Goal: Task Accomplishment & Management: Manage account settings

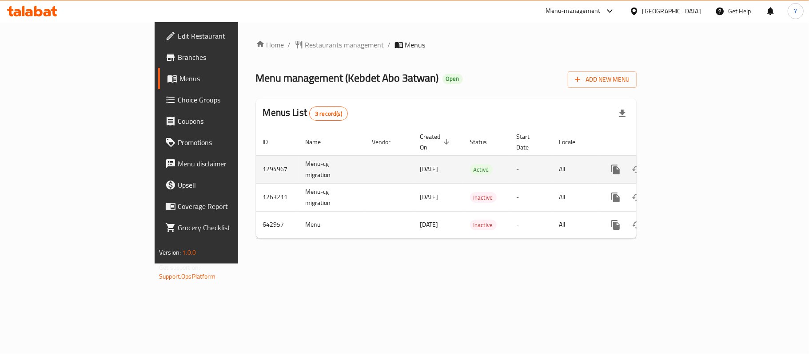
click at [690, 168] on link "enhanced table" at bounding box center [679, 169] width 21 height 21
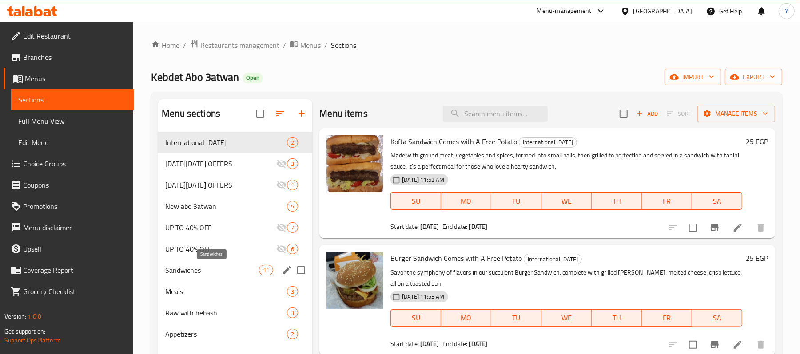
click at [231, 270] on span "Sandwiches" at bounding box center [212, 270] width 94 height 11
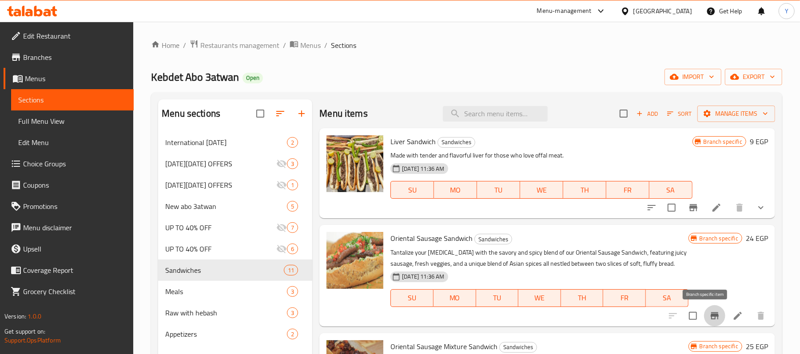
click at [711, 320] on icon "Branch-specific-item" at bounding box center [715, 316] width 8 height 7
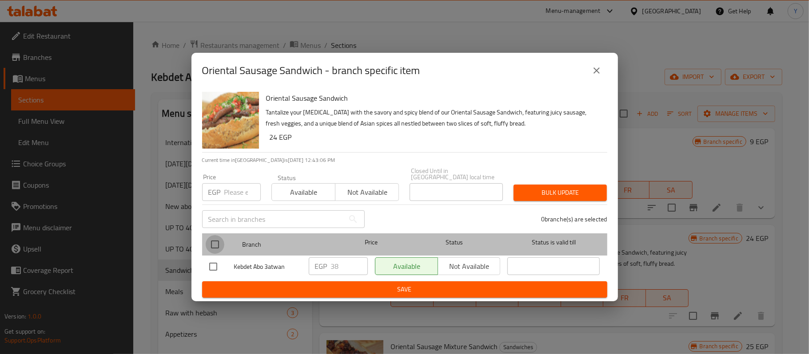
click at [220, 246] on input "checkbox" at bounding box center [215, 244] width 19 height 19
checkbox input "true"
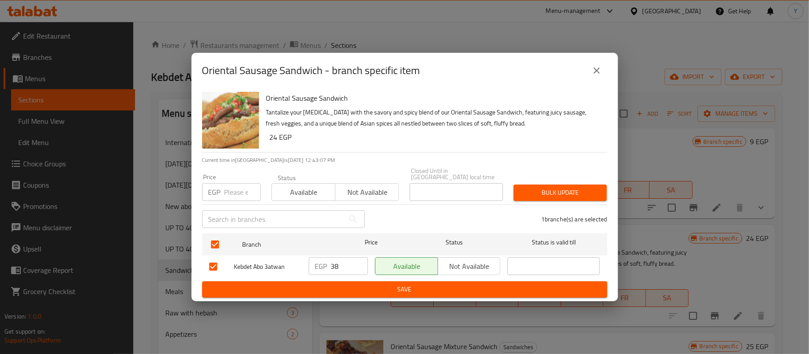
click at [228, 179] on div "Price EGP Price" at bounding box center [231, 187] width 59 height 27
click at [233, 183] on input "number" at bounding box center [242, 192] width 36 height 18
type input "50"
click at [530, 190] on span "Bulk update" at bounding box center [560, 192] width 79 height 11
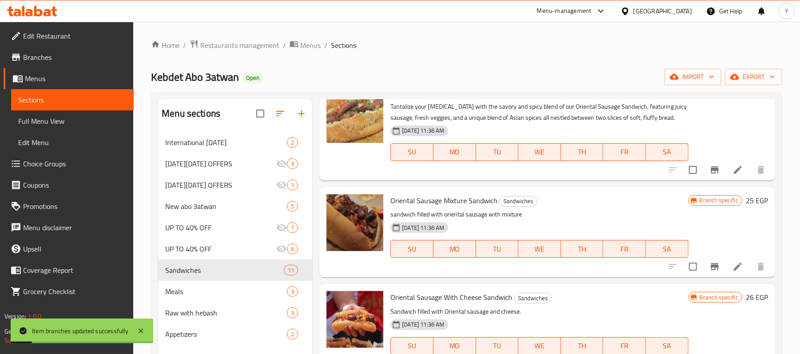
scroll to position [178, 0]
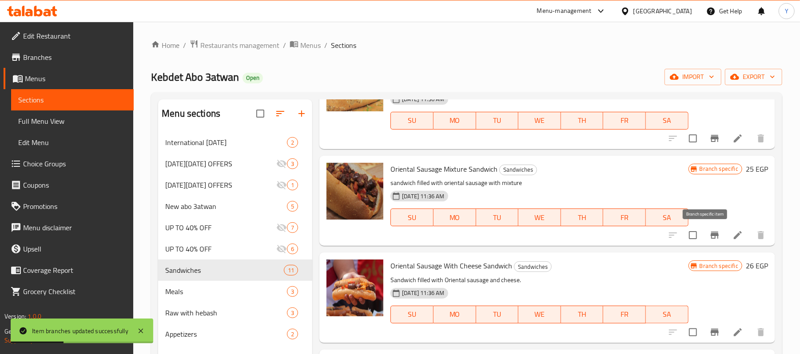
click at [709, 231] on icon "Branch-specific-item" at bounding box center [714, 235] width 11 height 11
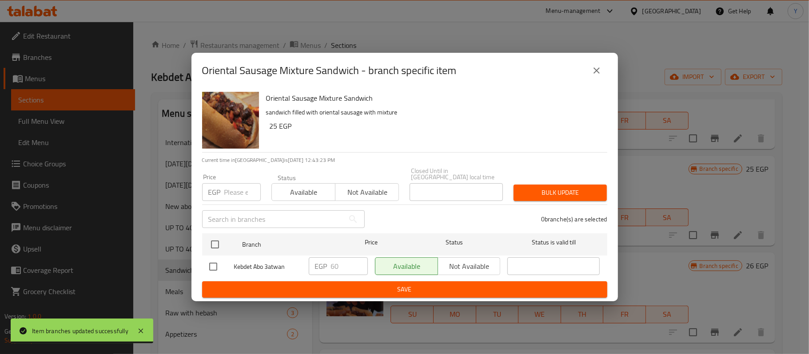
click at [585, 76] on div "Oriental Sausage Mixture Sandwich - branch specific item" at bounding box center [404, 70] width 405 height 21
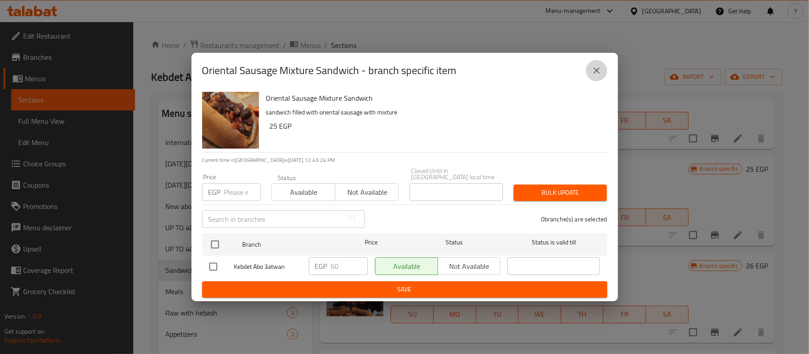
click at [592, 70] on icon "close" at bounding box center [596, 70] width 11 height 11
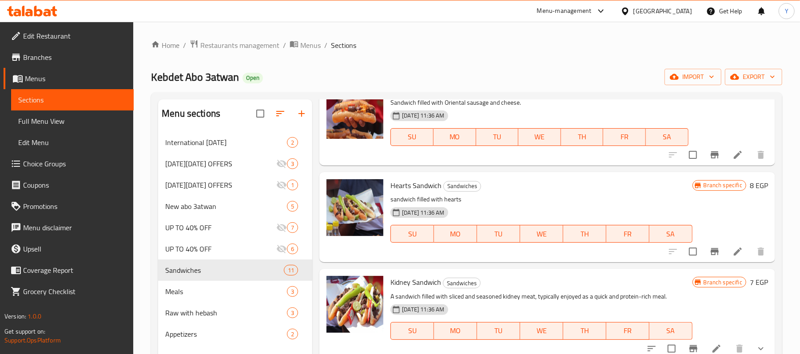
scroll to position [533, 0]
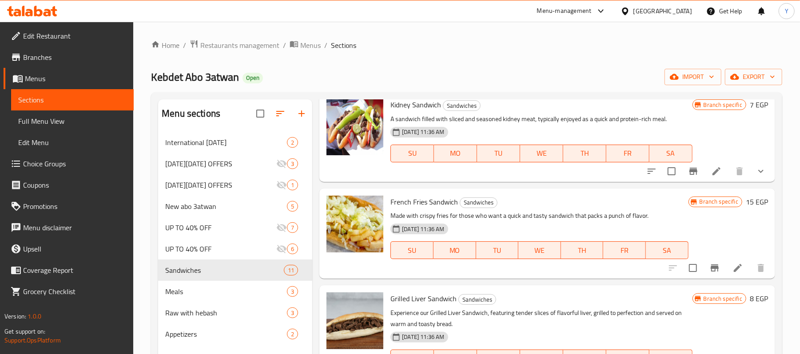
click at [756, 175] on icon "show more" at bounding box center [761, 171] width 11 height 11
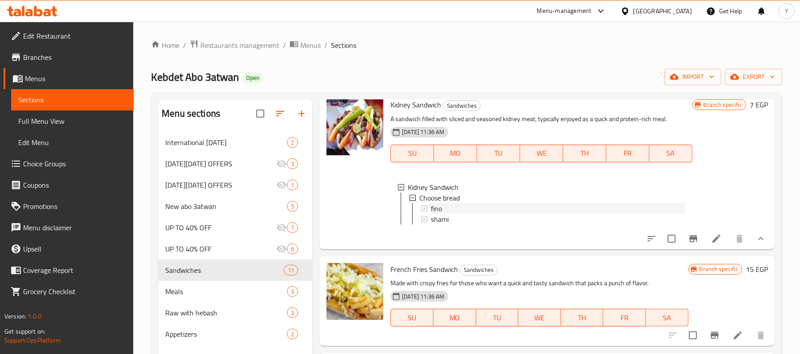
click at [513, 208] on div "fino" at bounding box center [558, 208] width 254 height 11
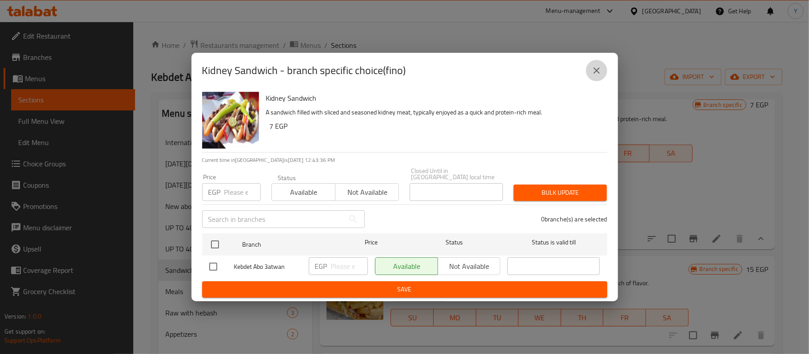
click at [592, 76] on icon "close" at bounding box center [596, 70] width 11 height 11
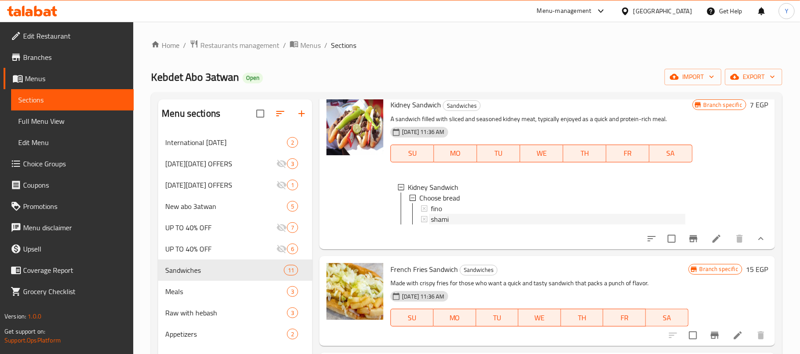
click at [462, 217] on div "shami" at bounding box center [558, 219] width 254 height 11
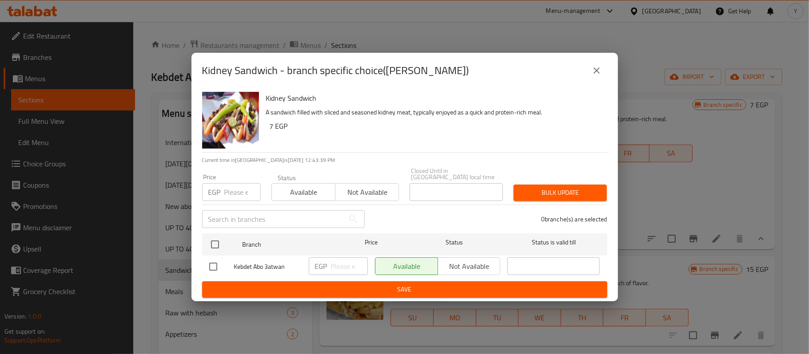
click at [594, 81] on button "close" at bounding box center [596, 70] width 21 height 21
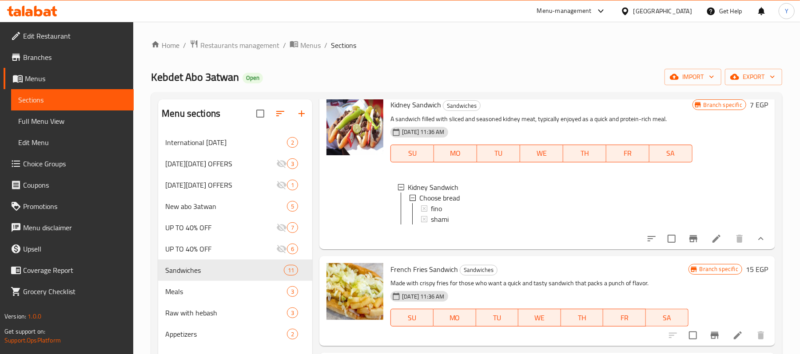
click at [688, 244] on icon "Branch-specific-item" at bounding box center [693, 239] width 11 height 11
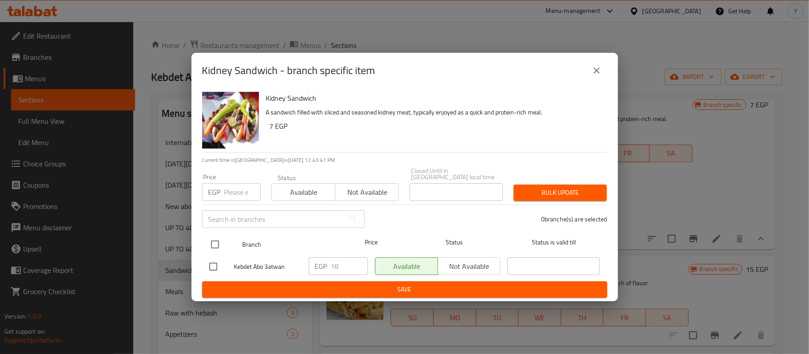
click at [223, 244] on input "checkbox" at bounding box center [215, 244] width 19 height 19
checkbox input "true"
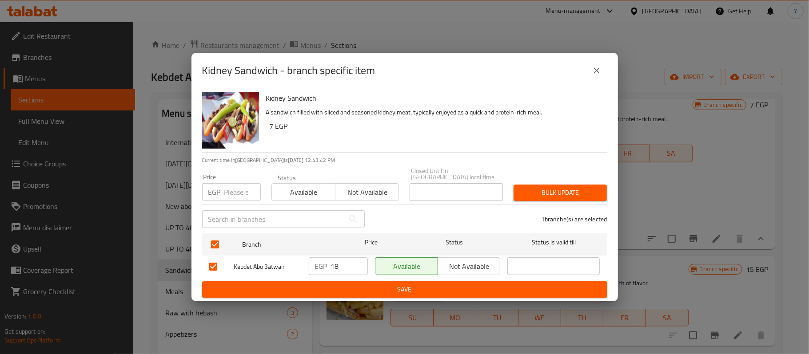
click at [227, 201] on div "Price EGP Price" at bounding box center [231, 188] width 69 height 38
click at [227, 197] on input "number" at bounding box center [242, 192] width 36 height 18
type input "20"
click at [542, 182] on div "Bulk update" at bounding box center [560, 192] width 104 height 27
click at [542, 185] on button "Bulk update" at bounding box center [559, 193] width 93 height 16
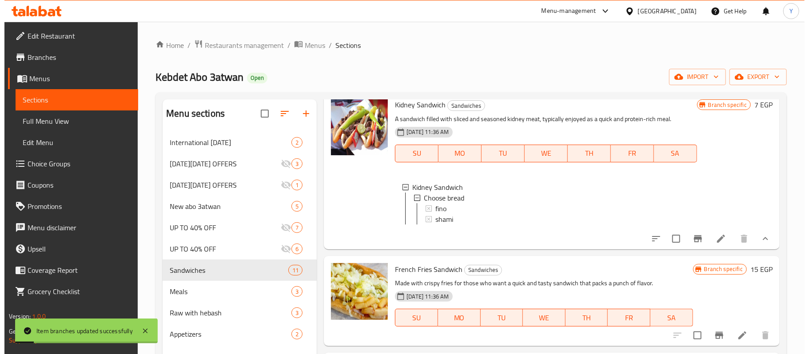
scroll to position [1, 0]
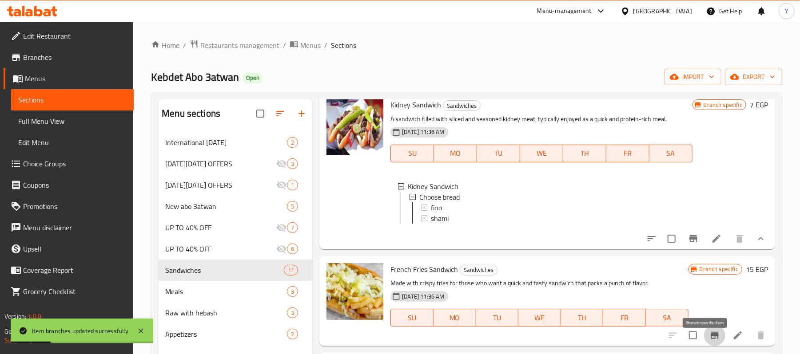
click at [709, 341] on icon "Branch-specific-item" at bounding box center [714, 335] width 11 height 11
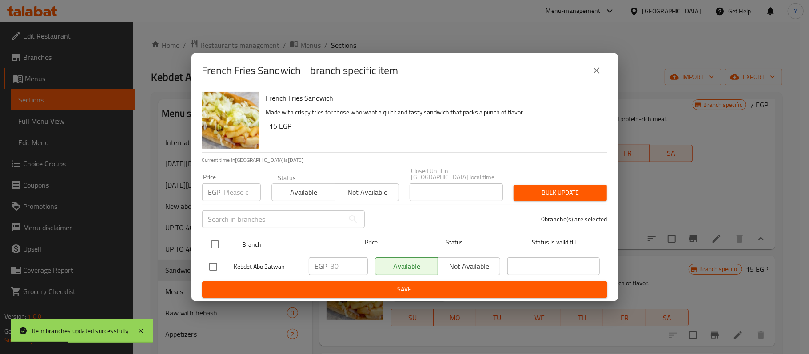
click at [218, 240] on input "checkbox" at bounding box center [215, 244] width 19 height 19
checkbox input "true"
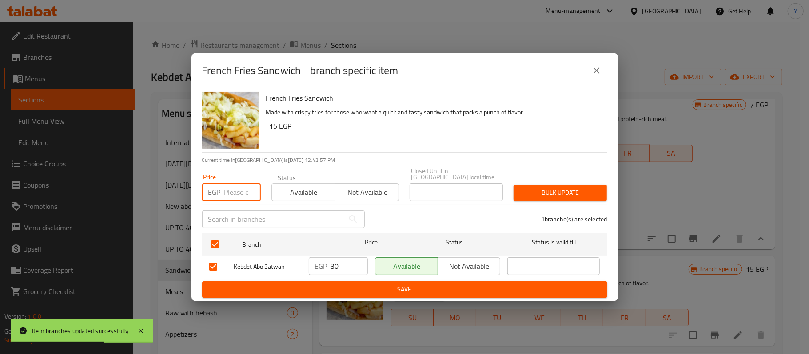
click at [234, 189] on input "number" at bounding box center [242, 192] width 36 height 18
type input "40"
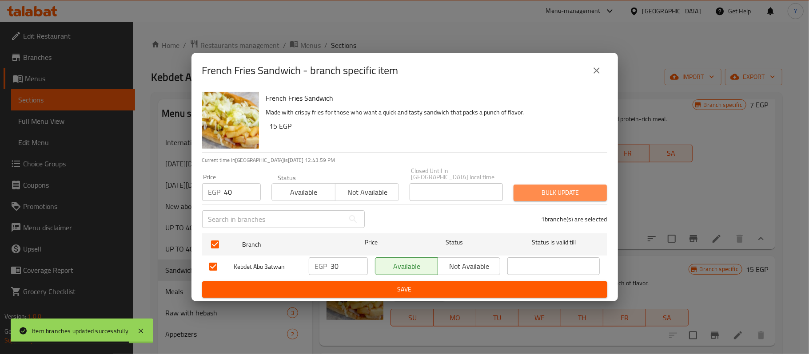
click at [565, 196] on button "Bulk update" at bounding box center [559, 193] width 93 height 16
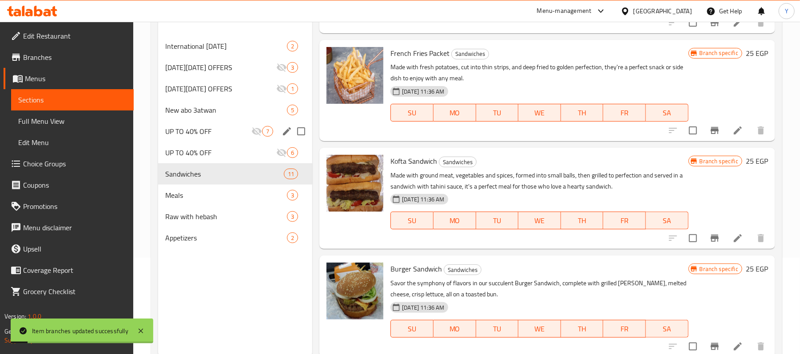
scroll to position [125, 0]
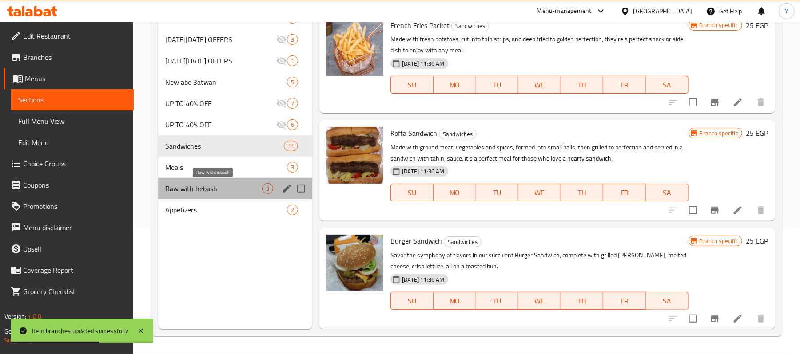
click at [217, 191] on span "Raw with hebash" at bounding box center [213, 188] width 97 height 11
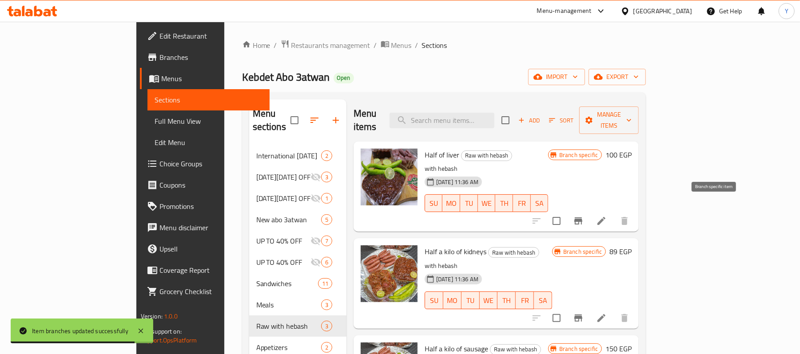
click at [584, 216] on icon "Branch-specific-item" at bounding box center [578, 221] width 11 height 11
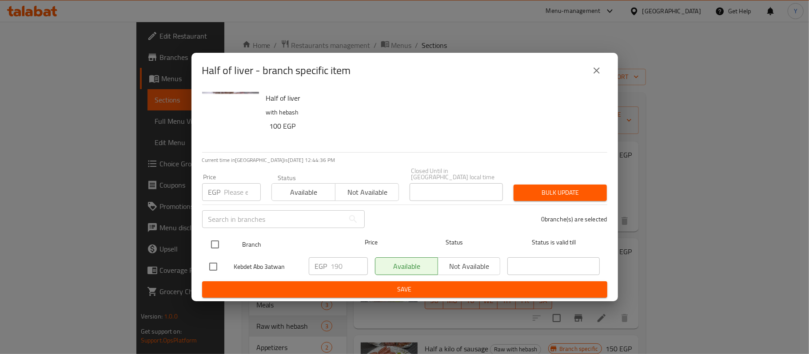
click at [223, 240] on input "checkbox" at bounding box center [215, 244] width 19 height 19
checkbox input "true"
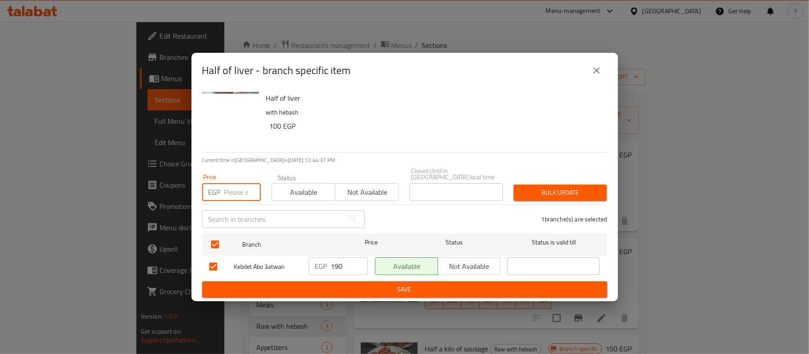
click at [232, 184] on input "number" at bounding box center [242, 192] width 36 height 18
type input "220"
click at [612, 192] on div "Bulk update" at bounding box center [560, 192] width 104 height 27
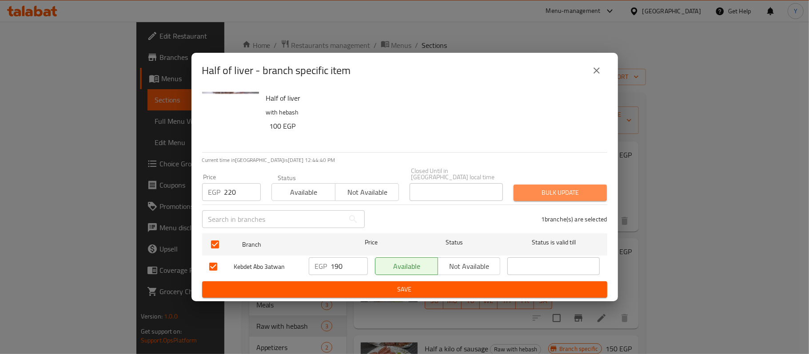
click at [601, 192] on button "Bulk update" at bounding box center [559, 193] width 93 height 16
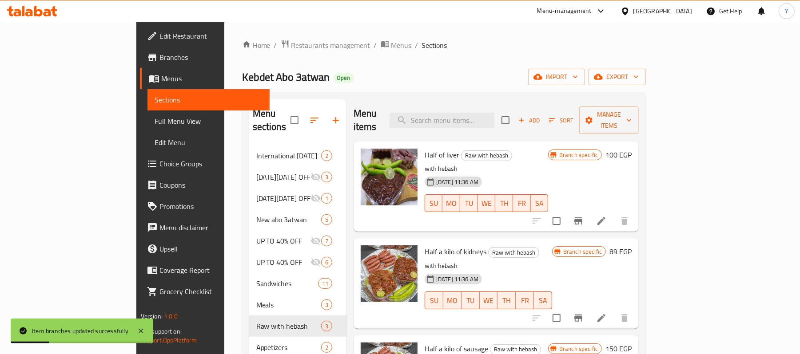
click at [635, 308] on div at bounding box center [580, 318] width 109 height 21
click at [584, 313] on icon "Branch-specific-item" at bounding box center [578, 318] width 11 height 11
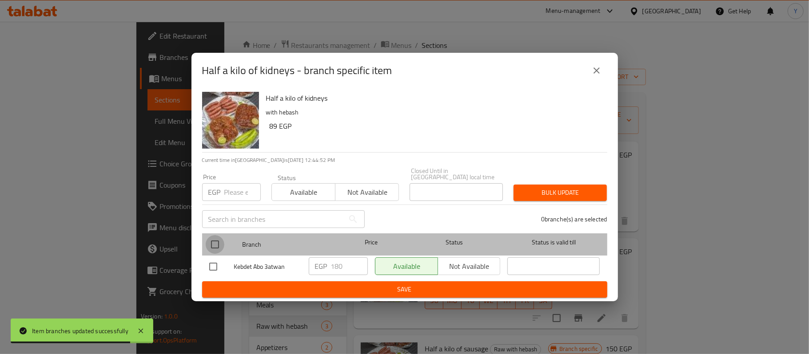
click at [219, 242] on input "checkbox" at bounding box center [215, 244] width 19 height 19
checkbox input "true"
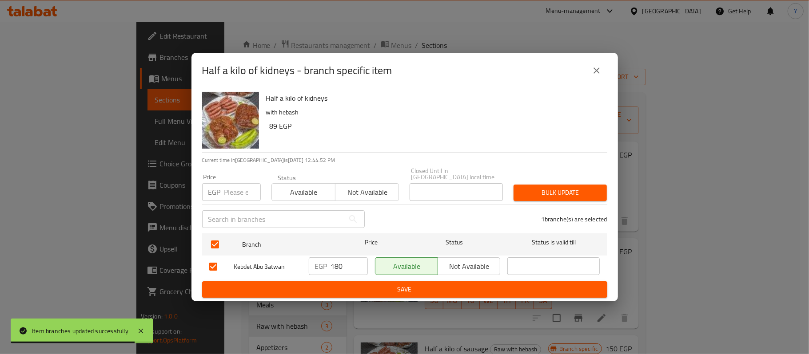
click at [220, 205] on div "​" at bounding box center [283, 219] width 173 height 28
click at [224, 191] on input "number" at bounding box center [242, 192] width 36 height 18
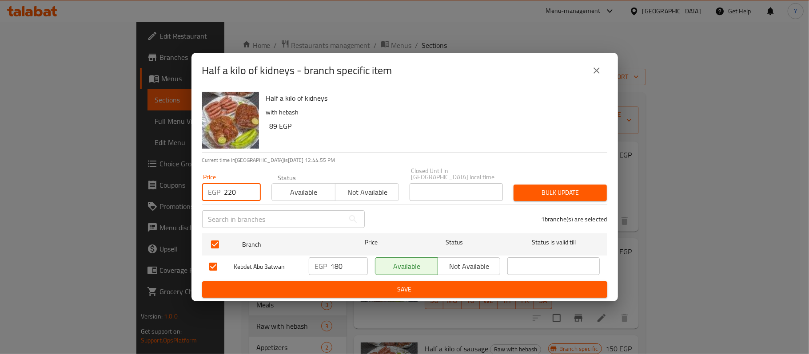
type input "220"
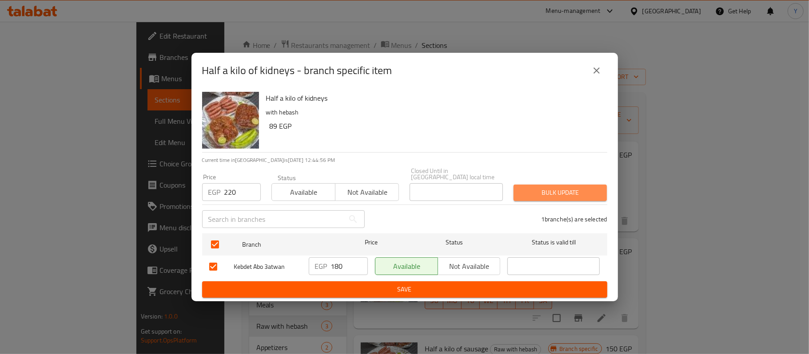
click at [551, 192] on span "Bulk update" at bounding box center [560, 192] width 79 height 11
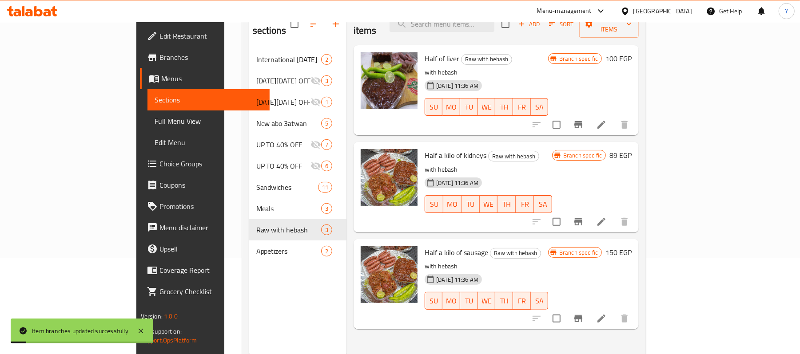
scroll to position [125, 0]
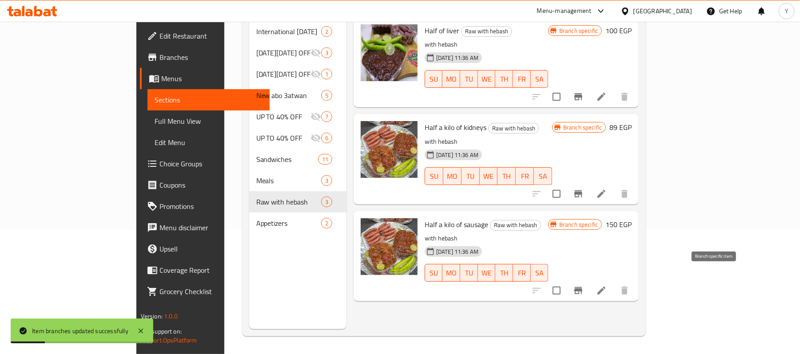
click at [584, 286] on icon "Branch-specific-item" at bounding box center [578, 291] width 11 height 11
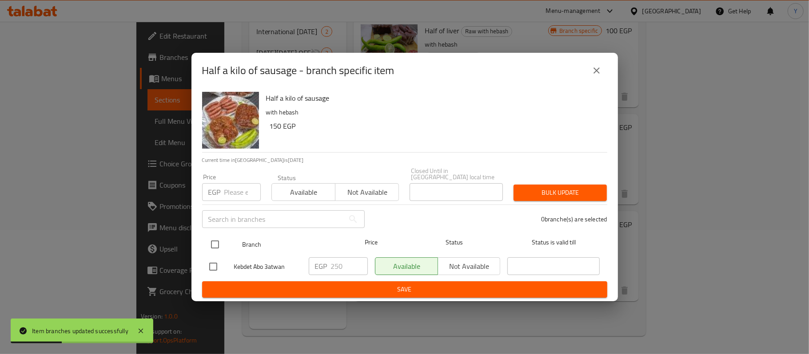
click at [218, 243] on input "checkbox" at bounding box center [215, 244] width 19 height 19
checkbox input "true"
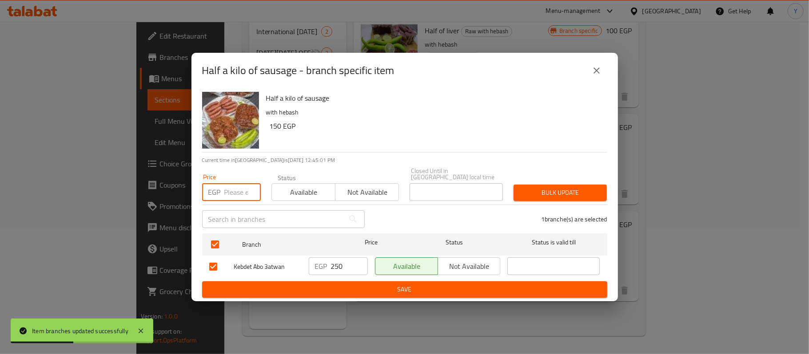
click at [236, 189] on input "number" at bounding box center [242, 192] width 36 height 18
type input "280"
click at [525, 199] on div "Bulk update" at bounding box center [560, 192] width 104 height 27
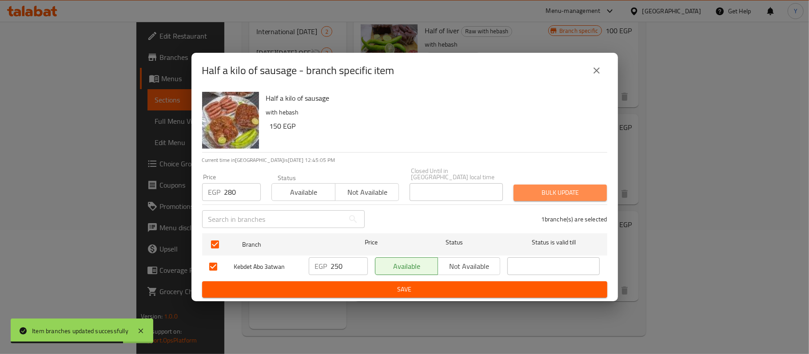
click at [529, 194] on span "Bulk update" at bounding box center [560, 192] width 79 height 11
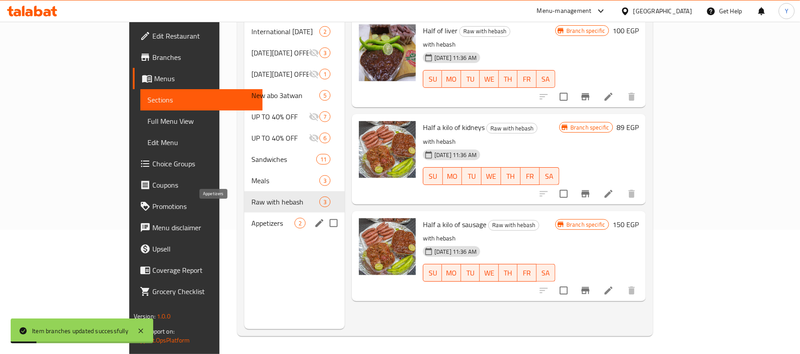
click at [251, 218] on span "Appetizers" at bounding box center [272, 223] width 43 height 11
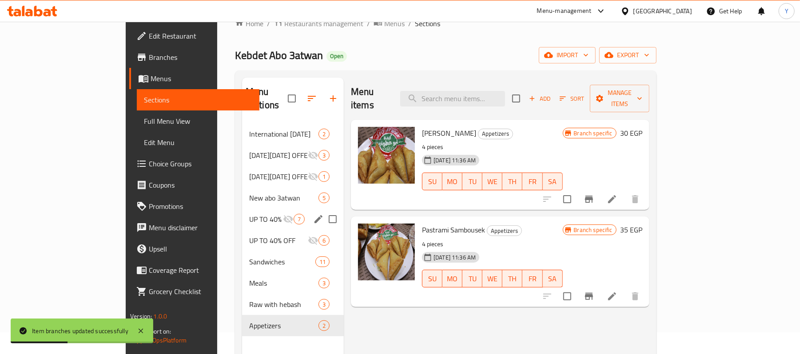
scroll to position [125, 0]
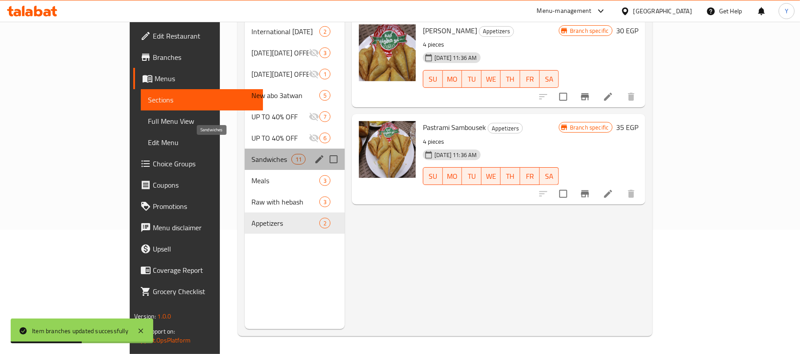
click at [252, 154] on span "Sandwiches" at bounding box center [272, 159] width 40 height 11
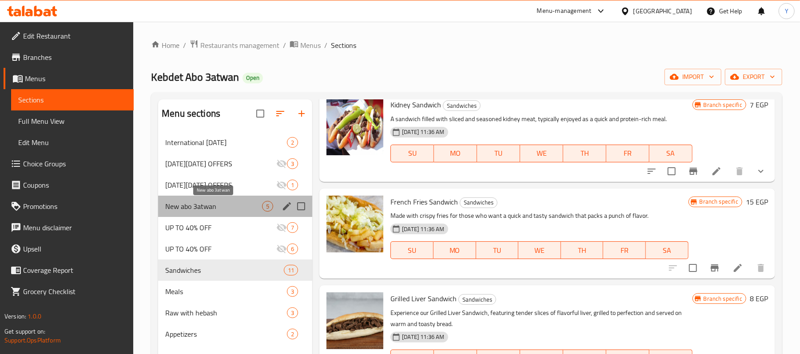
click at [204, 205] on span "New abo 3atwan" at bounding box center [213, 206] width 97 height 11
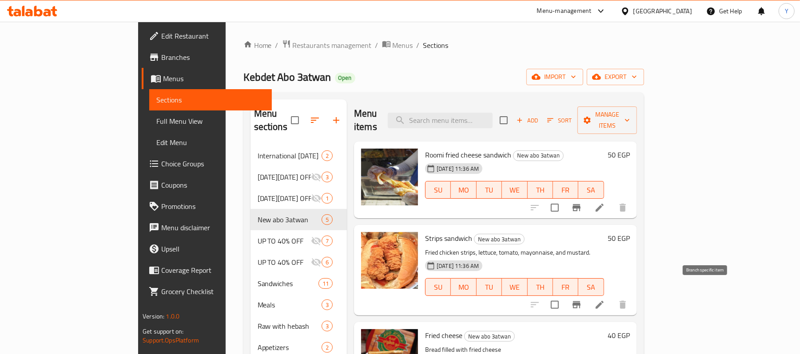
click at [581, 302] on icon "Branch-specific-item" at bounding box center [577, 305] width 8 height 7
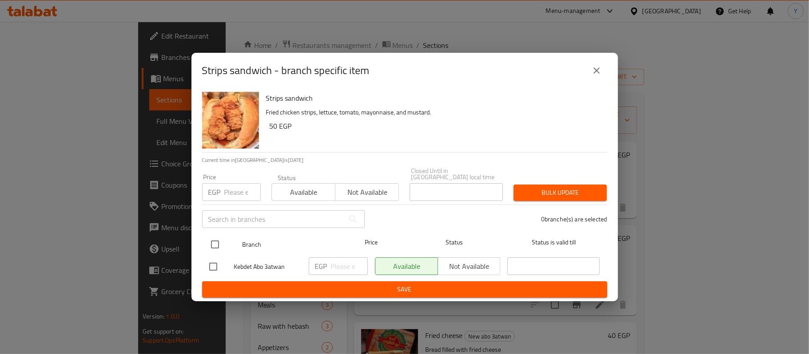
click at [216, 238] on input "checkbox" at bounding box center [215, 244] width 19 height 19
checkbox input "true"
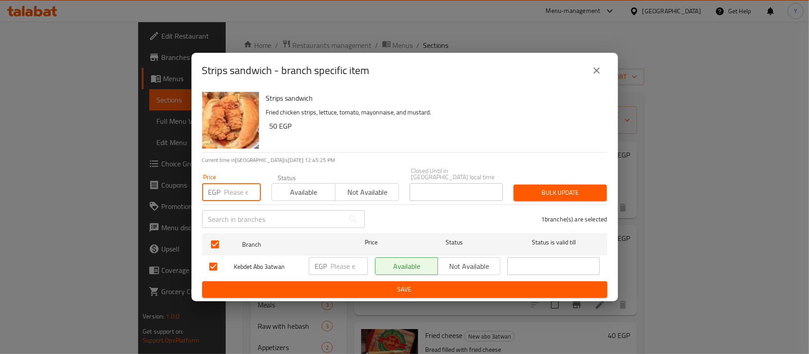
click at [231, 191] on input "number" at bounding box center [242, 192] width 36 height 18
type input "65"
click at [554, 192] on span "Bulk update" at bounding box center [560, 192] width 79 height 11
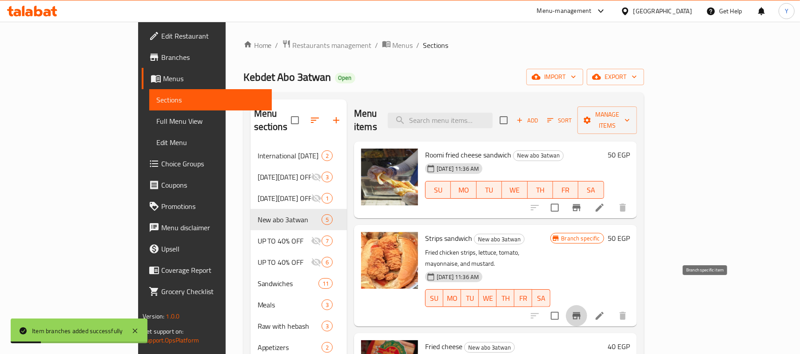
click at [587, 306] on button "Branch-specific-item" at bounding box center [576, 316] width 21 height 21
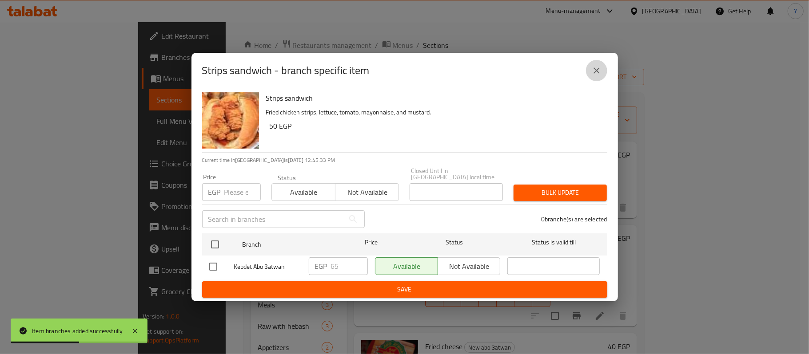
click at [595, 81] on button "close" at bounding box center [596, 70] width 21 height 21
